Goal: Task Accomplishment & Management: Manage account settings

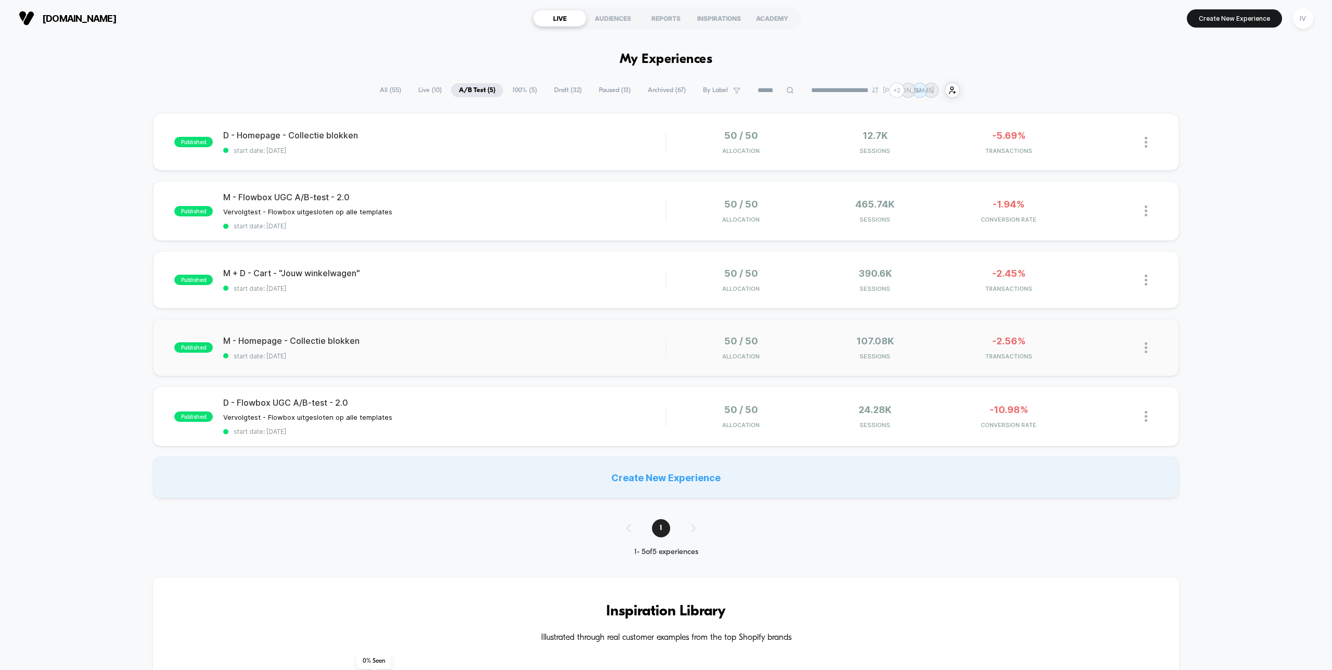
click at [516, 320] on div "published M - Homepage - Collectie blokken start date: [DATE] 50 / 50 Allocatio…" at bounding box center [665, 347] width 1025 height 57
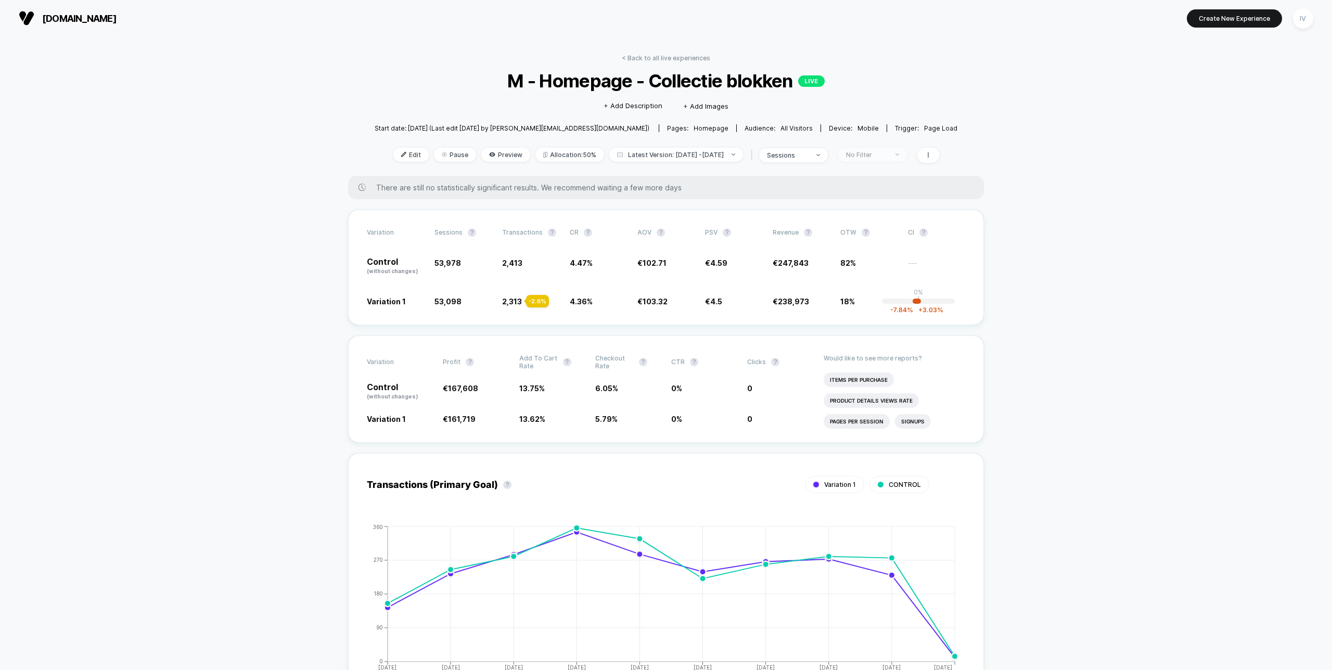
click at [874, 156] on div "No Filter" at bounding box center [867, 155] width 42 height 8
click at [871, 254] on span "New Visitors" at bounding box center [874, 255] width 43 height 9
click at [870, 231] on span "Returning Visitors" at bounding box center [883, 234] width 60 height 9
click at [875, 298] on button "Save" at bounding box center [884, 305] width 96 height 17
click at [887, 153] on div "Returning Visitors" at bounding box center [867, 155] width 42 height 8
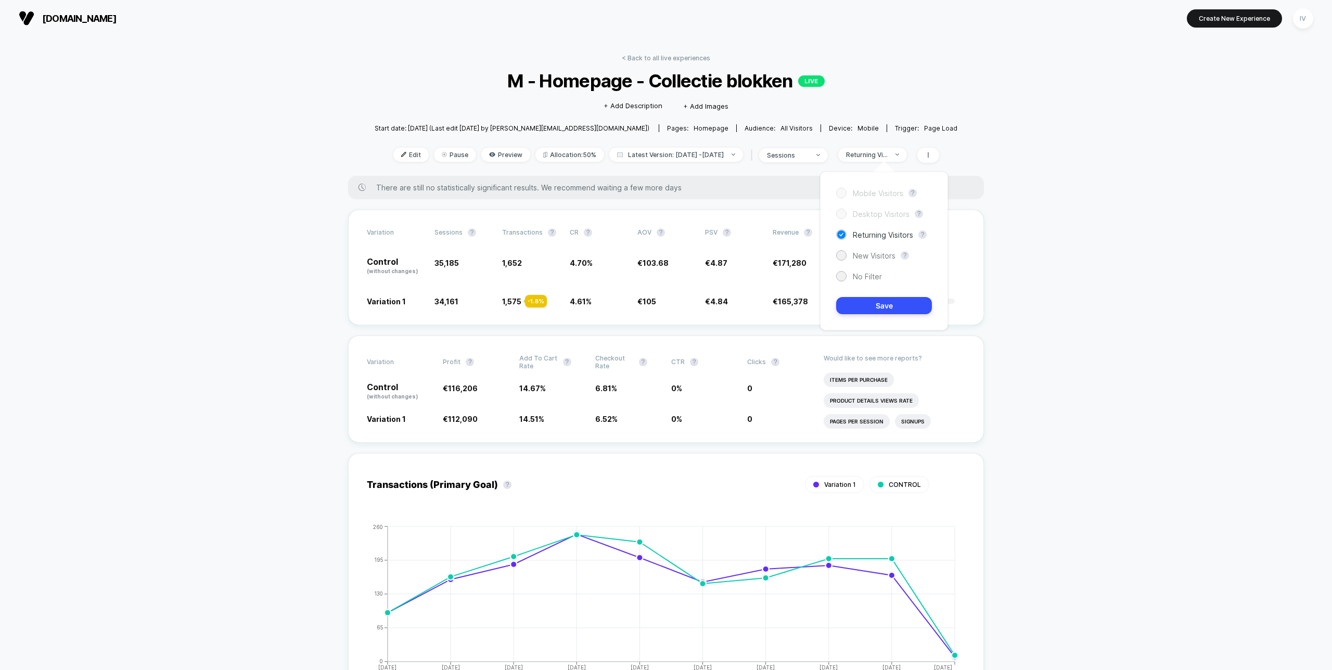
click at [871, 266] on div "Mobile Visitors ? Desktop Visitors ? Returning Visitors ? New Visitors ? No Fil…" at bounding box center [884, 251] width 128 height 159
click at [872, 256] on span "New Visitors" at bounding box center [874, 255] width 43 height 9
click at [870, 306] on button "Save" at bounding box center [884, 305] width 96 height 17
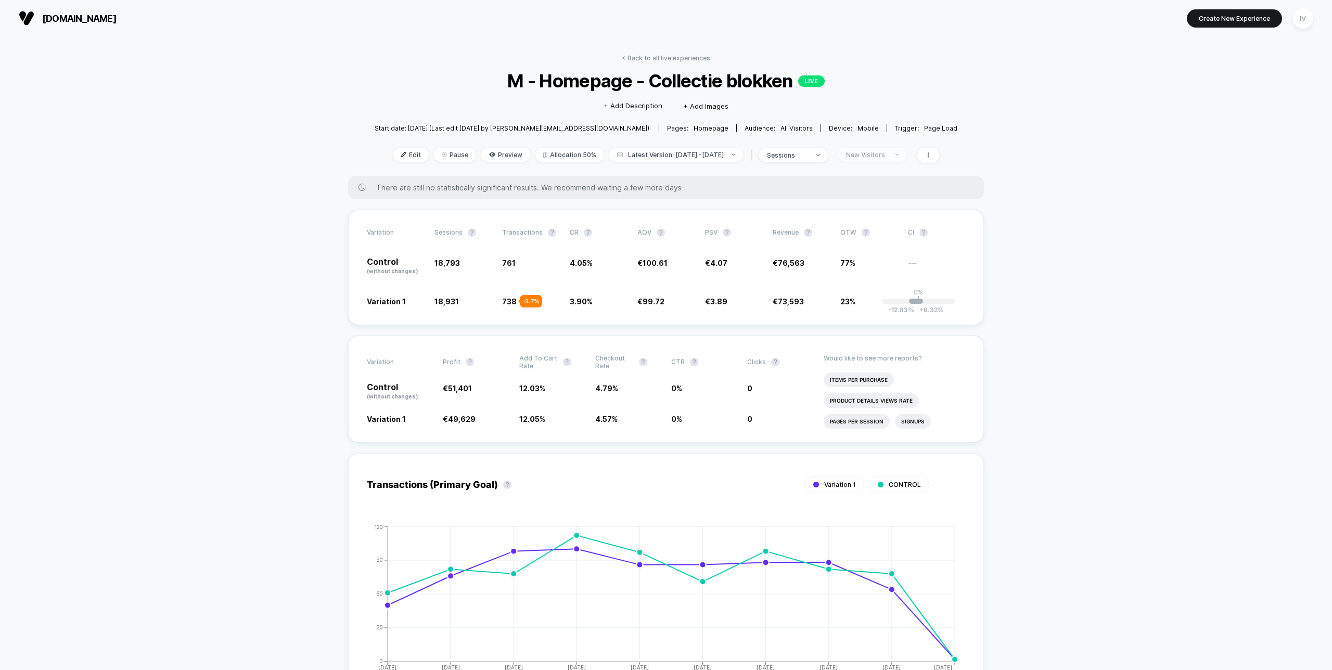
click at [883, 151] on div "New Visitors" at bounding box center [867, 155] width 42 height 8
click at [863, 278] on span "No Filter" at bounding box center [867, 276] width 29 height 9
click at [881, 311] on button "Save" at bounding box center [884, 305] width 96 height 17
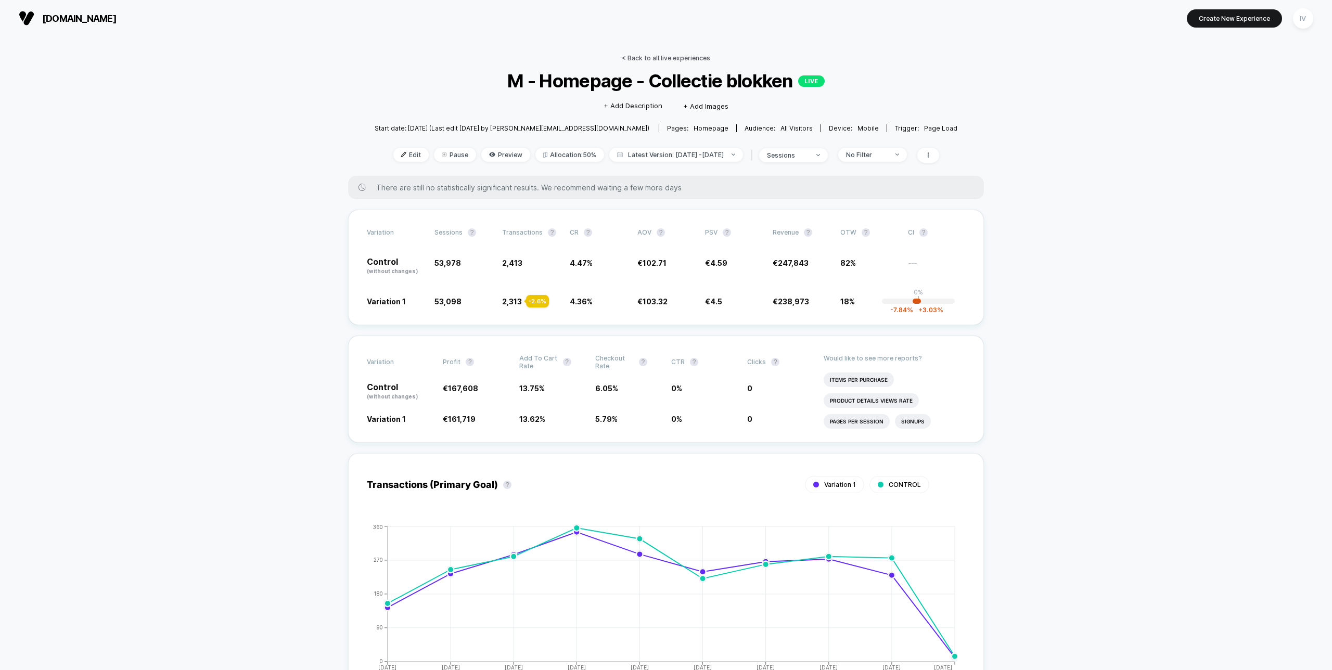
click at [699, 59] on link "< Back to all live experiences" at bounding box center [666, 58] width 88 height 8
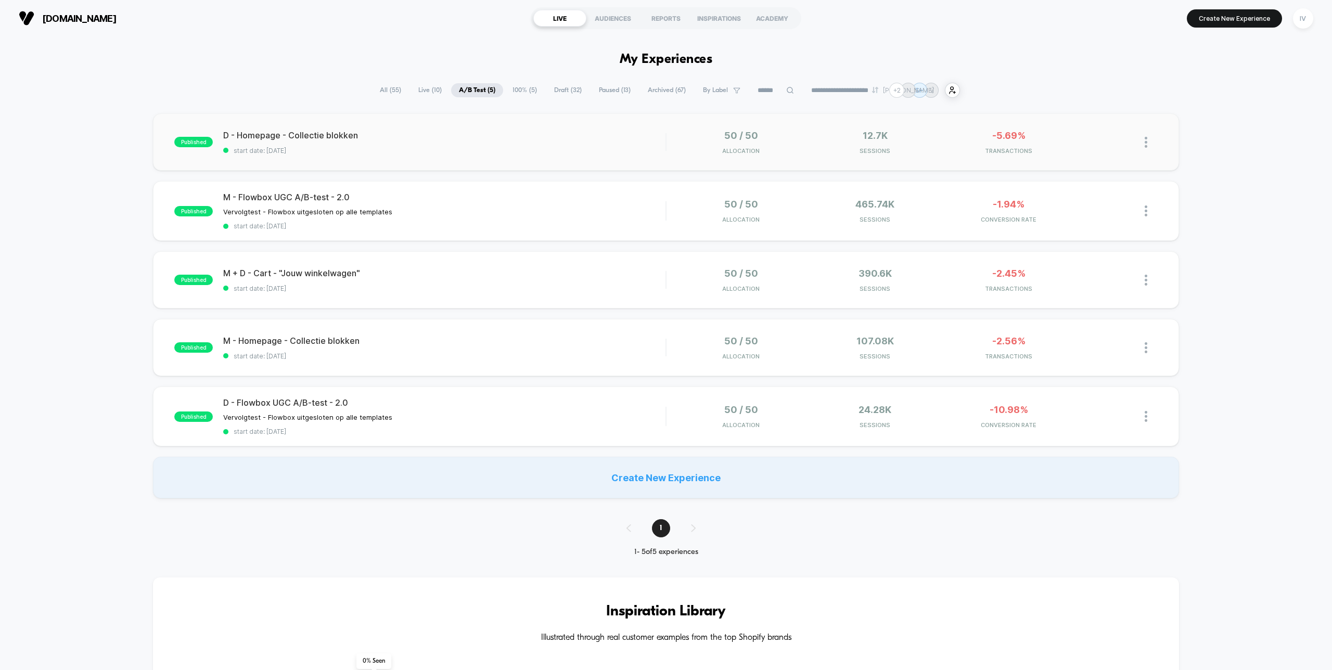
click at [601, 149] on span "start date: [DATE]" at bounding box center [444, 151] width 442 height 8
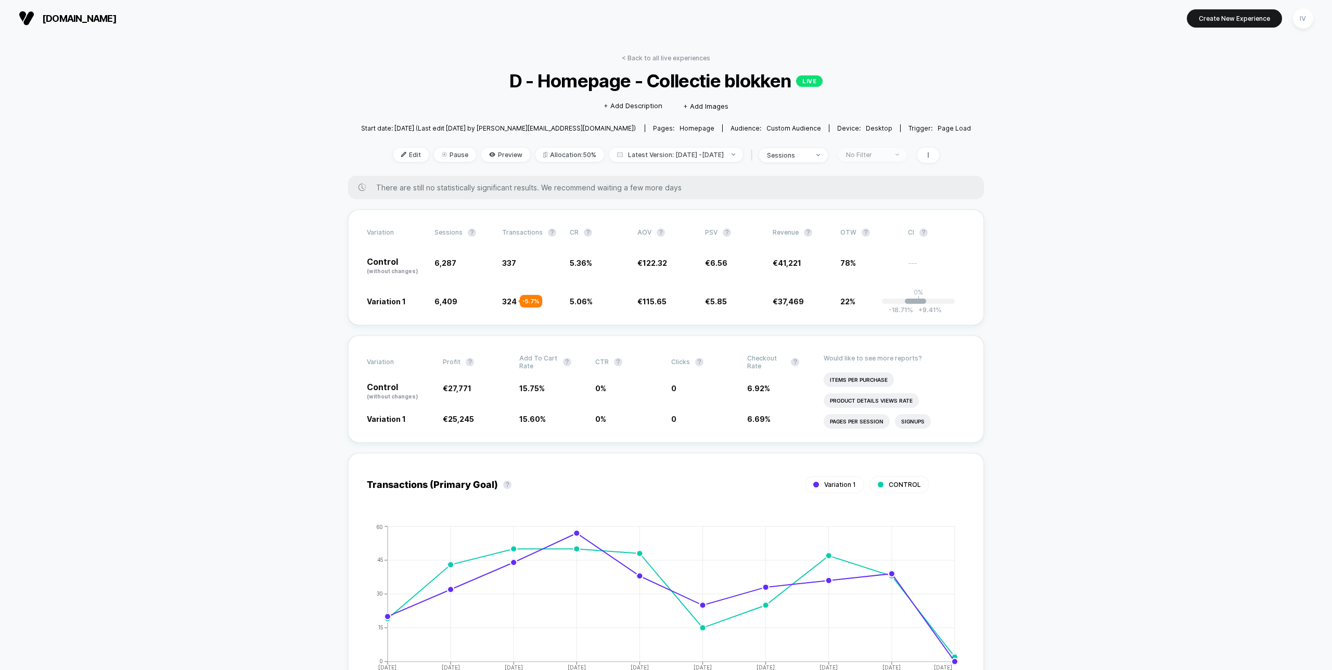
click at [884, 156] on div "No Filter" at bounding box center [867, 155] width 42 height 8
click at [876, 258] on span "New Visitors" at bounding box center [874, 255] width 43 height 9
click at [884, 308] on button "Save" at bounding box center [884, 305] width 96 height 17
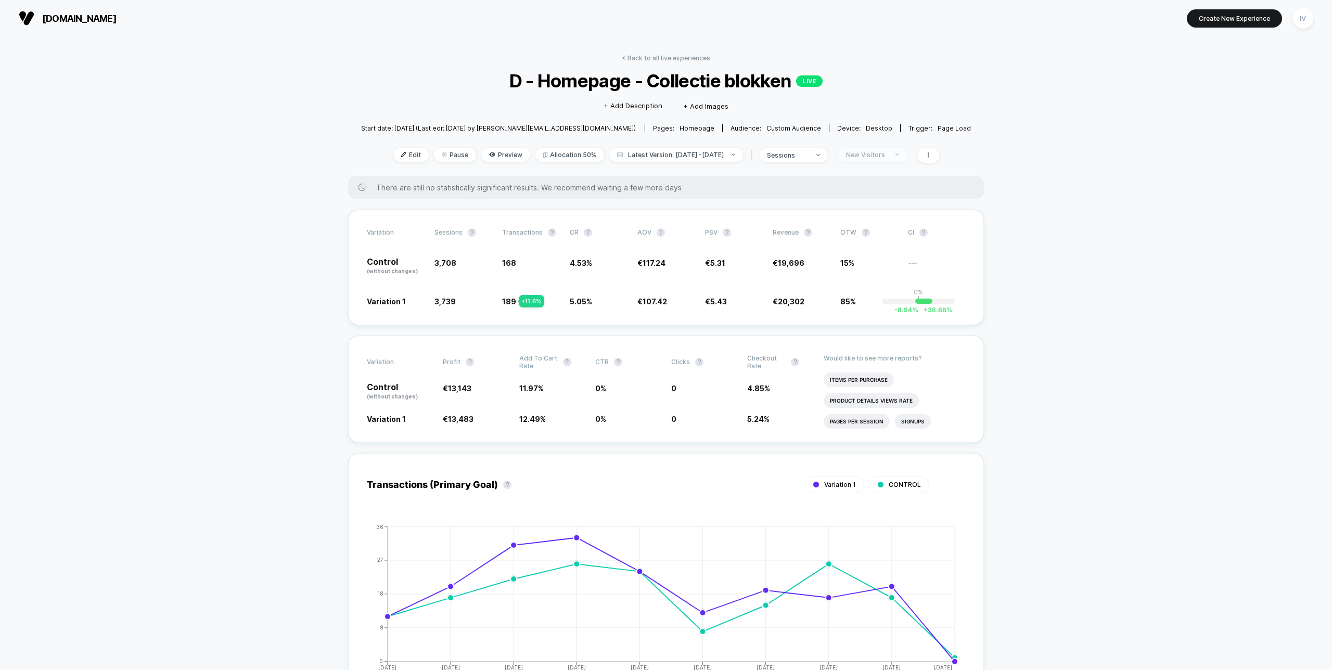
click at [883, 152] on div "New Visitors" at bounding box center [867, 155] width 42 height 8
click at [881, 235] on span "Returning Visitors" at bounding box center [883, 234] width 60 height 9
click at [887, 307] on button "Save" at bounding box center [884, 305] width 96 height 17
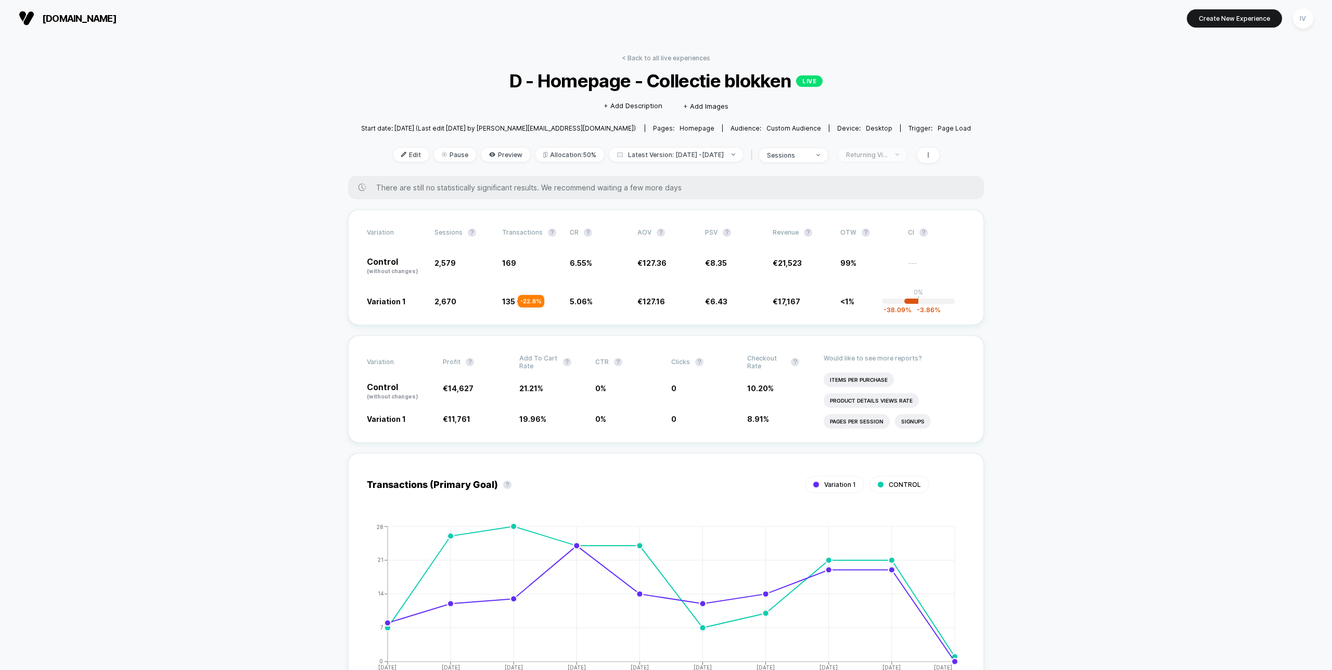
click at [884, 151] on div "Returning Visitors" at bounding box center [867, 155] width 42 height 8
click at [866, 279] on span "No Filter" at bounding box center [867, 276] width 29 height 9
click at [887, 310] on button "Save" at bounding box center [884, 305] width 96 height 17
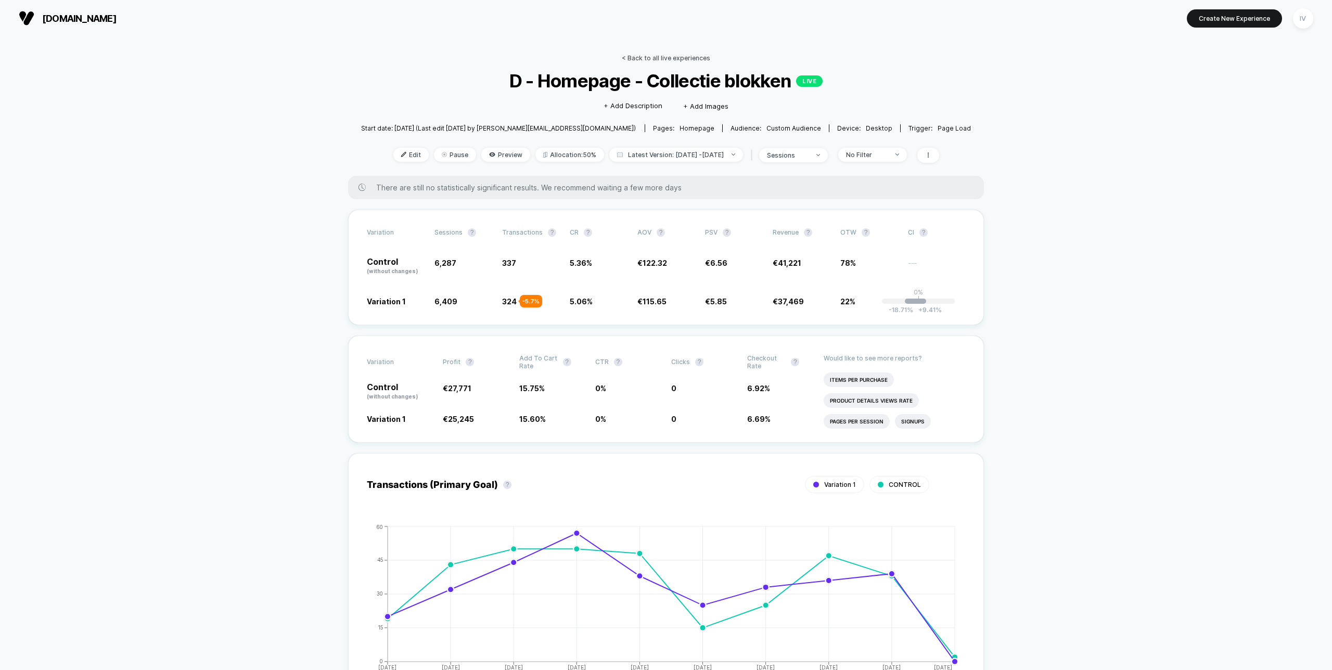
click at [681, 58] on link "< Back to all live experiences" at bounding box center [666, 58] width 88 height 8
